Goal: Information Seeking & Learning: Learn about a topic

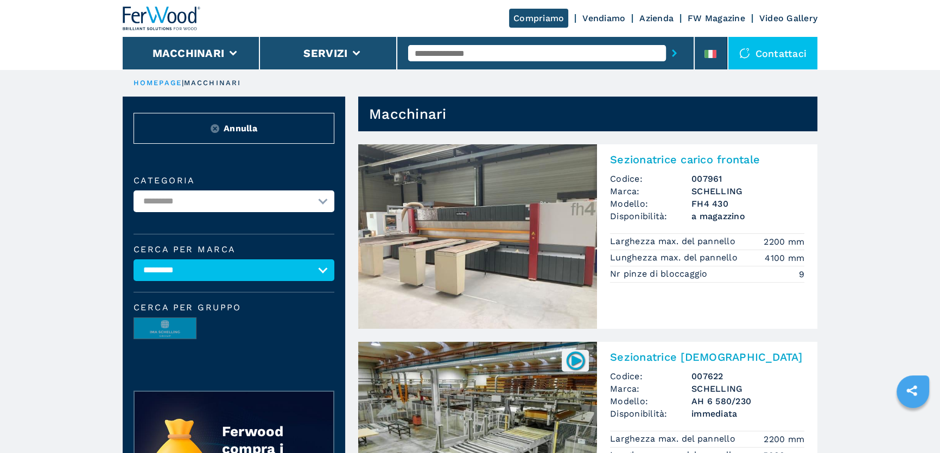
click at [162, 14] on img at bounding box center [162, 19] width 78 height 24
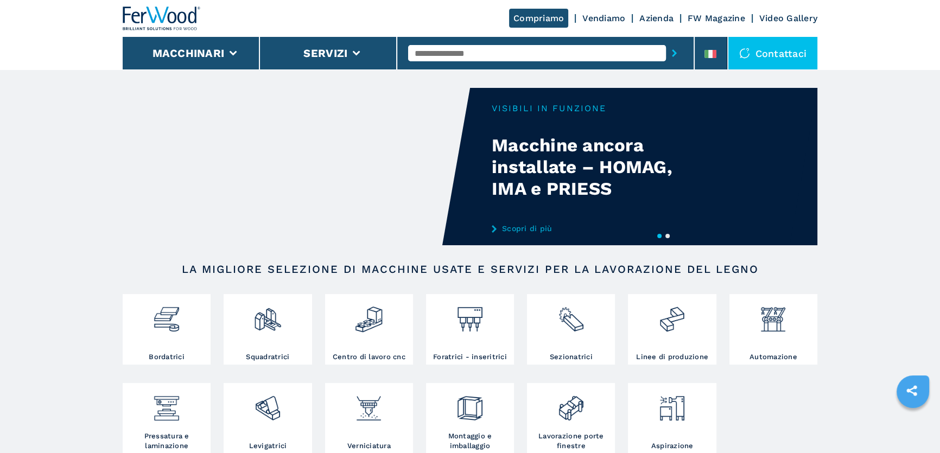
click at [415, 329] on ul "Bordatrici Squadratrici Centro di lavoro cnc Foratrici - inseritrici Sezionatri…" at bounding box center [470, 383] width 708 height 178
click at [413, 330] on ul "Bordatrici Squadratrici Centro di lavoro cnc Foratrici - inseritrici Sezionatri…" at bounding box center [470, 383] width 708 height 178
click at [358, 331] on img at bounding box center [368, 315] width 29 height 37
click at [371, 308] on img at bounding box center [368, 315] width 29 height 37
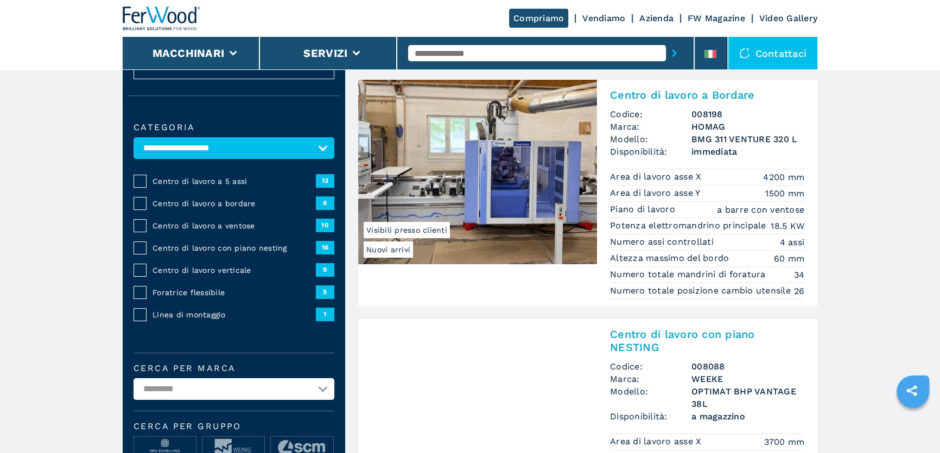
scroll to position [148, 0]
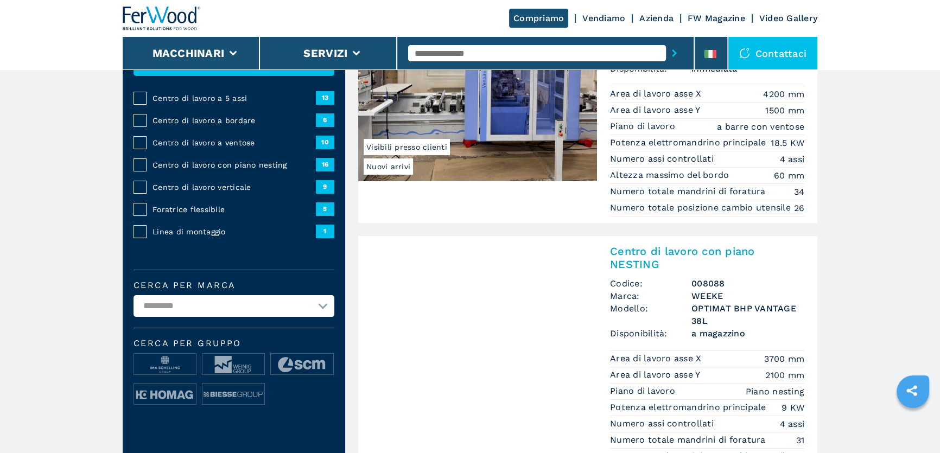
click at [210, 295] on select "**********" at bounding box center [234, 306] width 201 height 22
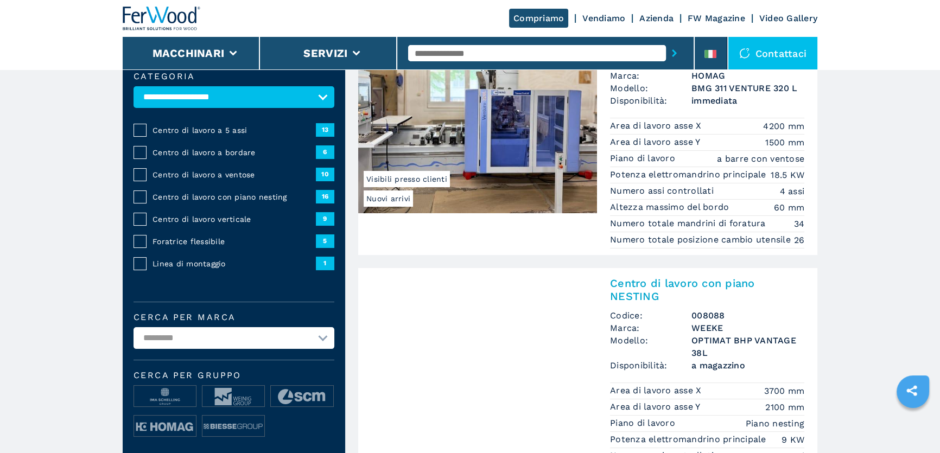
scroll to position [98, 0]
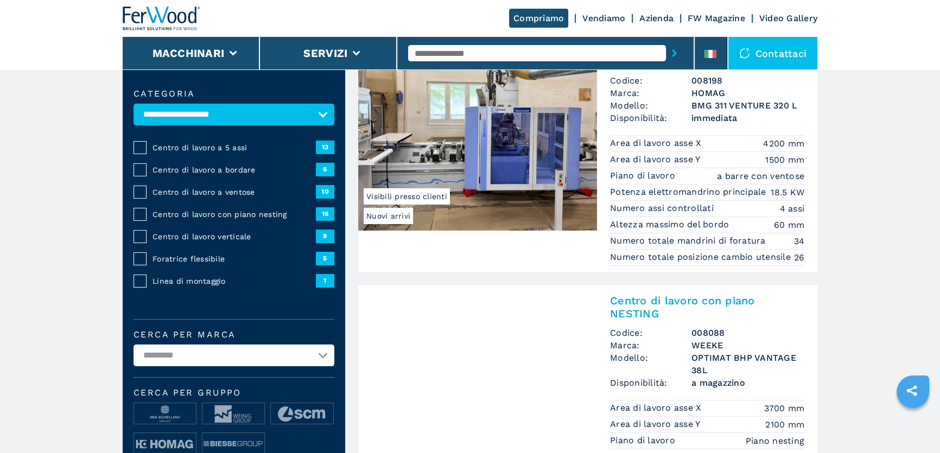
click at [247, 188] on span "Centro di lavoro a ventose" at bounding box center [234, 192] width 163 height 11
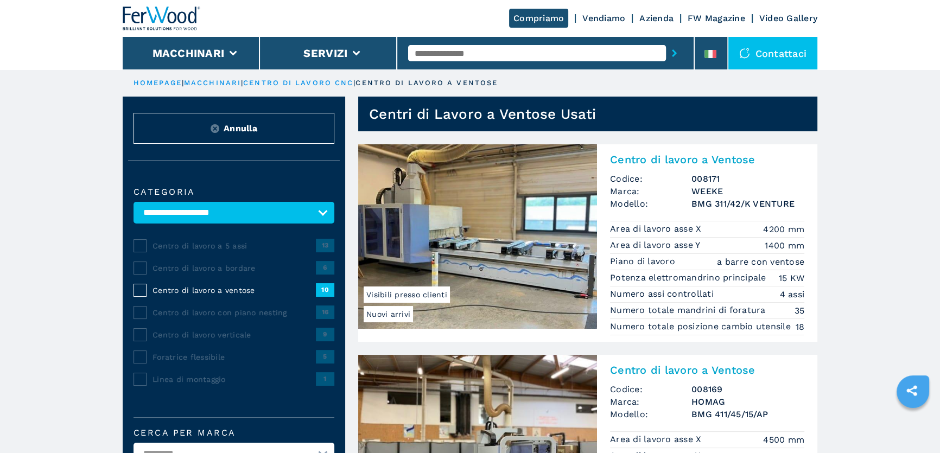
click at [450, 46] on input "text" at bounding box center [537, 53] width 258 height 16
type input "*****"
click at [666, 41] on button "submit-button" at bounding box center [674, 53] width 17 height 25
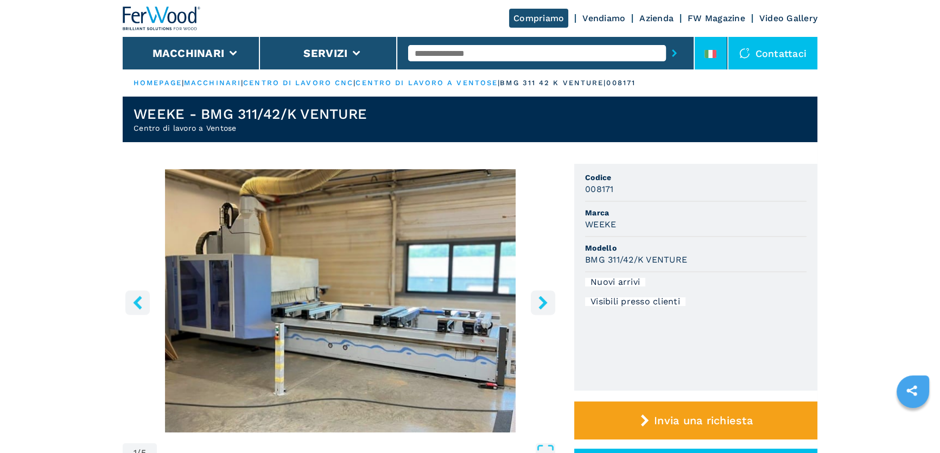
click at [709, 43] on li at bounding box center [711, 53] width 33 height 33
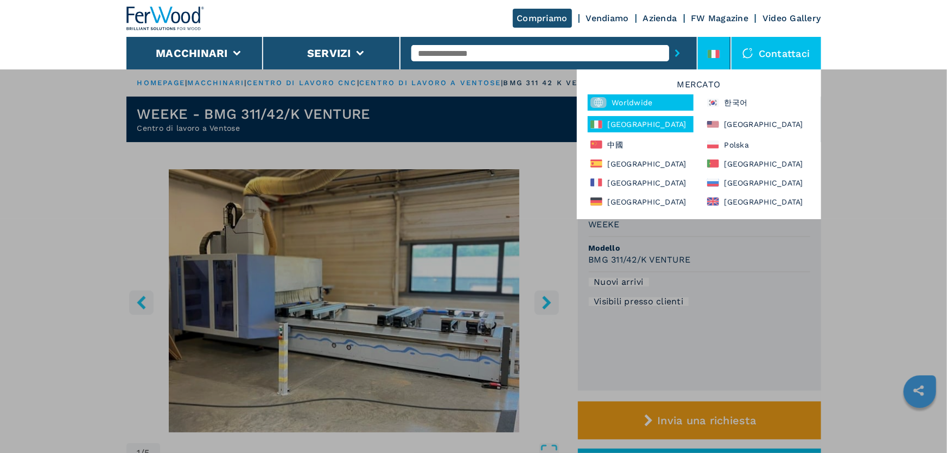
click at [654, 105] on div "Worldwide" at bounding box center [641, 102] width 106 height 16
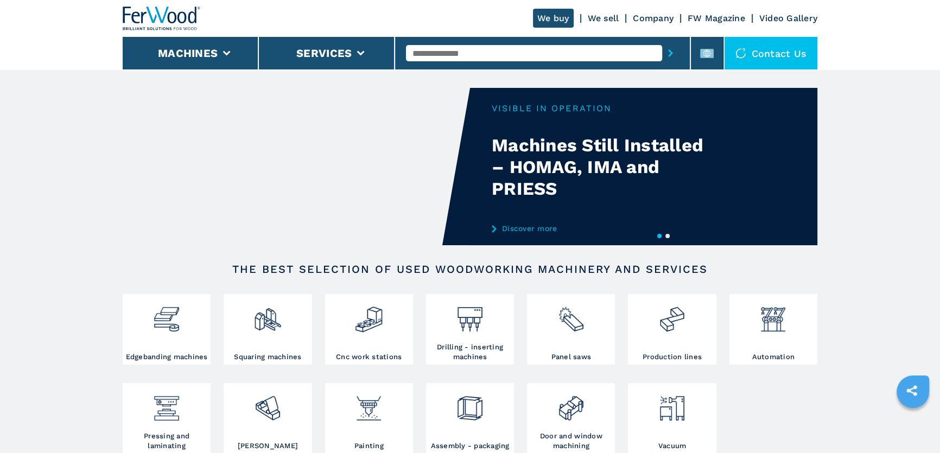
click at [506, 59] on input "text" at bounding box center [534, 53] width 256 height 16
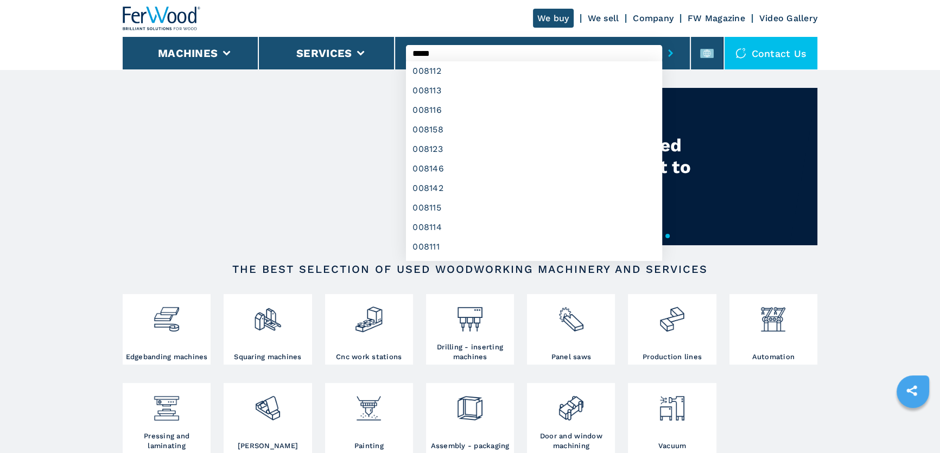
type input "******"
